Goal: Task Accomplishment & Management: Use online tool/utility

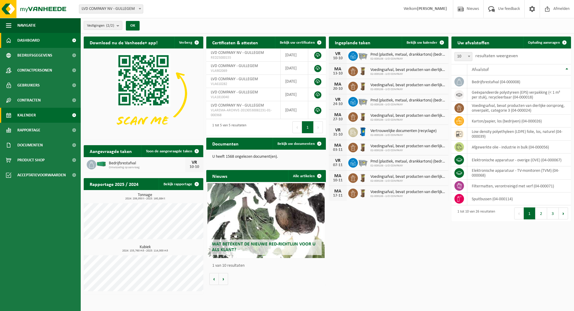
click at [33, 115] on span "Kalender" at bounding box center [26, 115] width 19 height 15
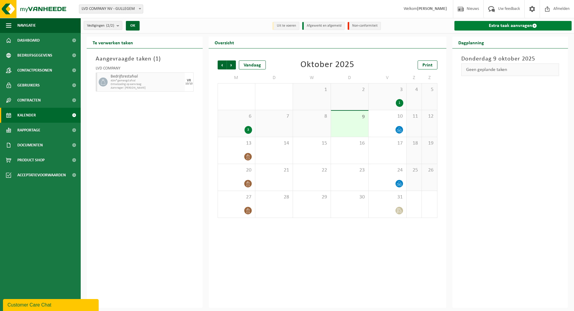
click at [515, 25] on link "Extra taak aanvragen" at bounding box center [512, 26] width 117 height 10
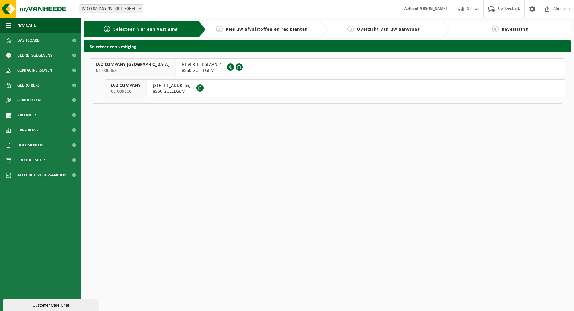
click at [181, 85] on span "HONDSCHOTESTRAAT 112" at bounding box center [172, 86] width 38 height 6
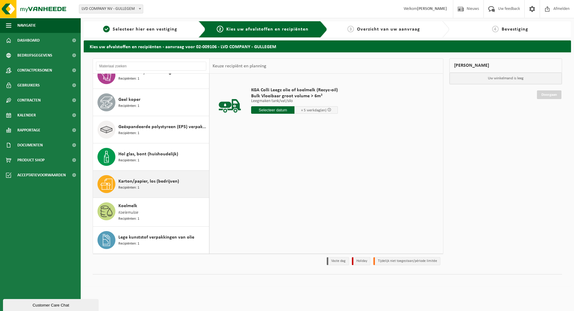
click at [156, 183] on span "Karton/papier, los (bedrijven)" at bounding box center [148, 181] width 61 height 7
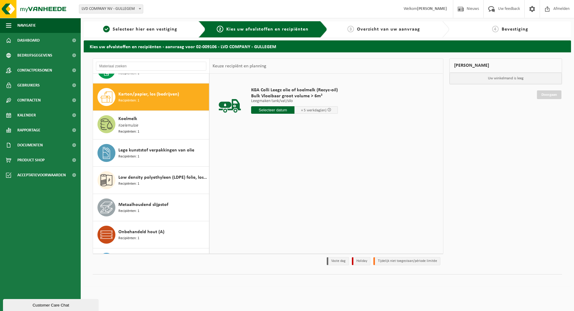
scroll to position [245, 0]
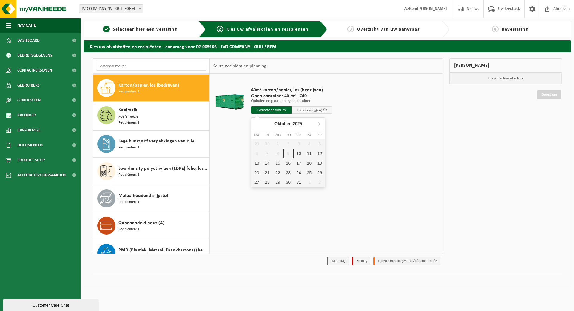
click at [267, 111] on input "text" at bounding box center [271, 109] width 41 height 7
click at [300, 154] on div "10" at bounding box center [299, 154] width 10 height 10
type input "Van 2025-10-10"
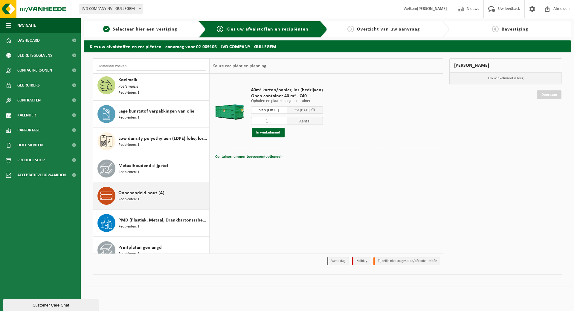
click at [154, 192] on span "Onbehandeld hout (A)" at bounding box center [141, 192] width 46 height 7
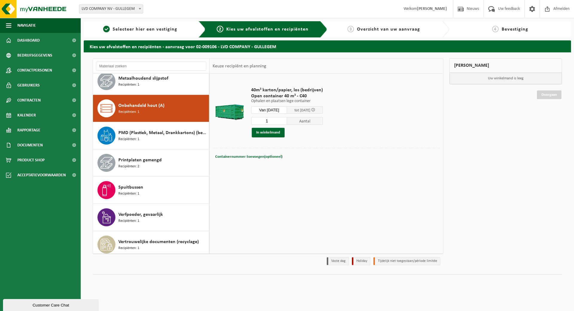
scroll to position [382, 0]
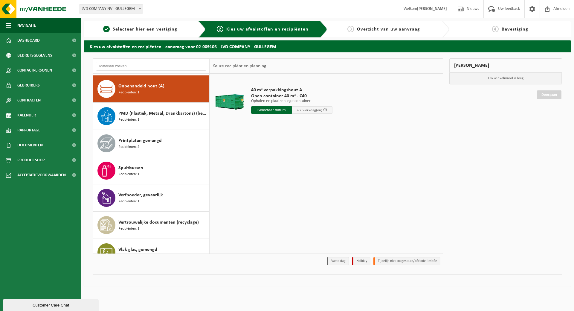
click at [275, 111] on input "text" at bounding box center [271, 109] width 41 height 7
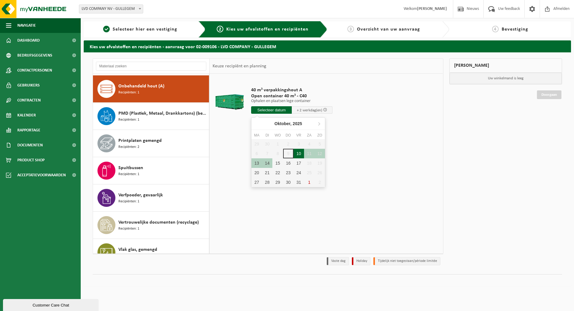
click at [299, 152] on div "10" at bounding box center [299, 154] width 10 height 10
type input "Van 2025-10-10"
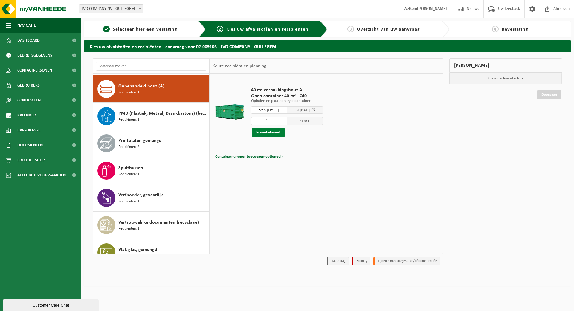
click at [271, 132] on button "In winkelmand" at bounding box center [268, 133] width 33 height 10
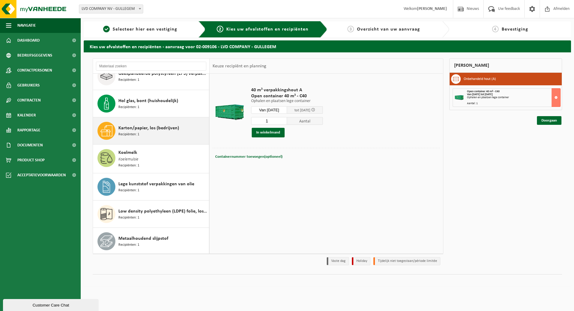
click at [142, 134] on div "Karton/papier, los (bedrijven) Recipiënten: 1" at bounding box center [162, 131] width 89 height 18
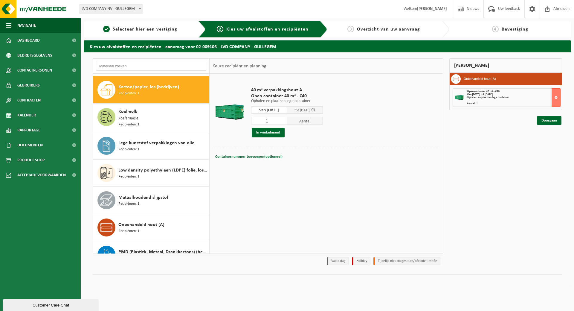
scroll to position [245, 0]
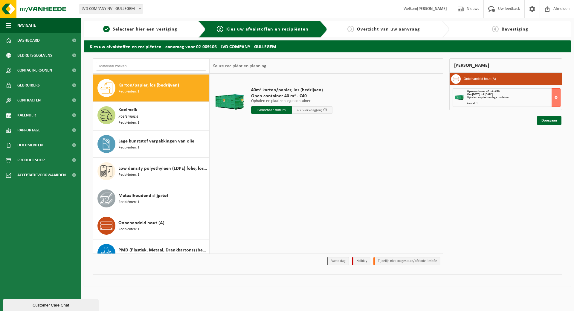
click at [286, 109] on input "text" at bounding box center [271, 109] width 41 height 7
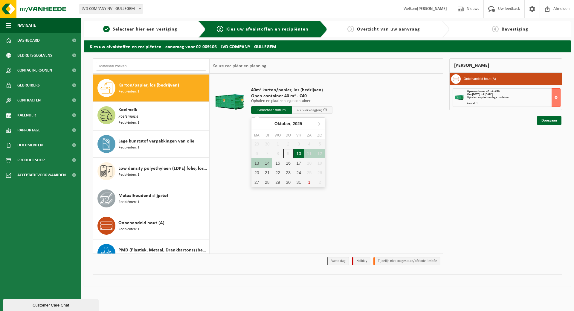
click at [301, 153] on div "10" at bounding box center [299, 154] width 10 height 10
type input "Van 2025-10-10"
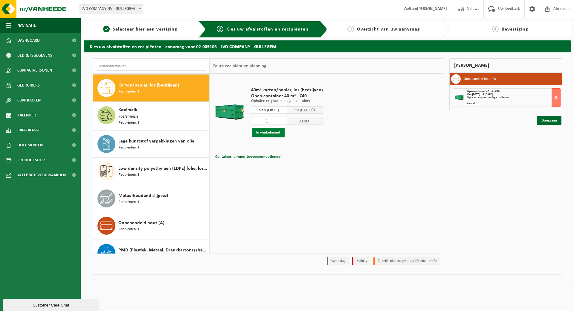
click at [263, 131] on button "In winkelmand" at bounding box center [268, 133] width 33 height 10
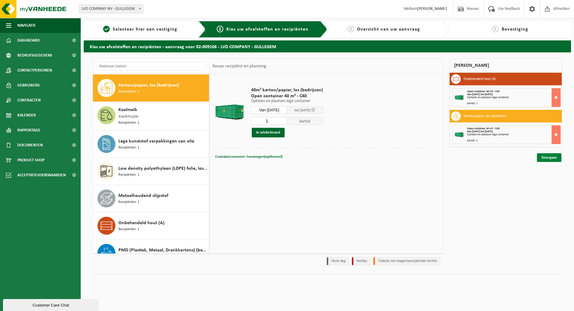
click at [549, 155] on link "Doorgaan" at bounding box center [549, 157] width 25 height 9
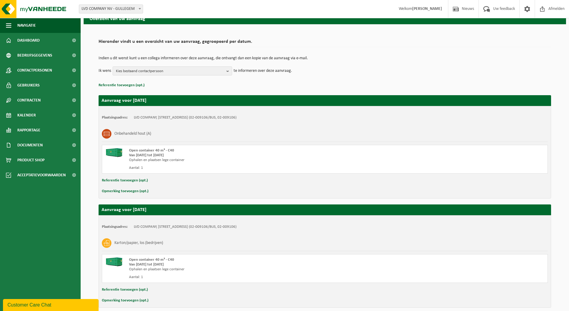
scroll to position [55, 0]
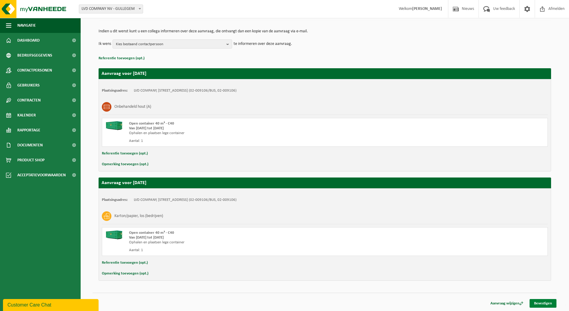
click at [552, 302] on link "Bevestigen" at bounding box center [543, 303] width 27 height 9
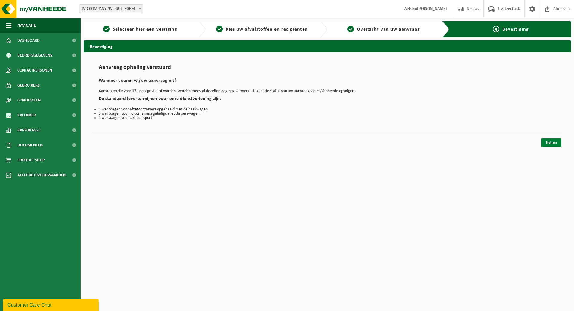
click at [551, 140] on link "Sluiten" at bounding box center [551, 142] width 20 height 9
